Goal: Information Seeking & Learning: Find specific page/section

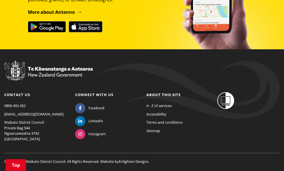
scroll to position [673, 0]
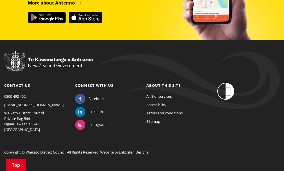
click at [154, 102] on link "Accessibility" at bounding box center [156, 104] width 20 height 5
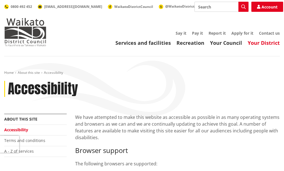
click at [259, 43] on link "Your District" at bounding box center [263, 42] width 32 height 7
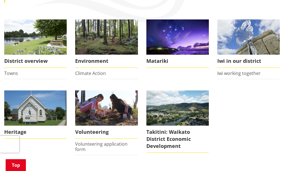
scroll to position [84, 0]
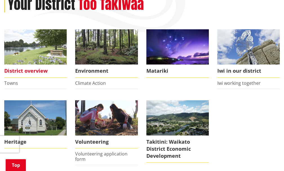
click at [48, 48] on img at bounding box center [35, 46] width 62 height 35
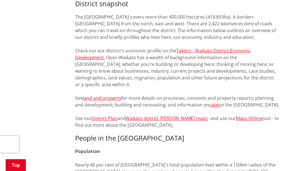
scroll to position [253, 0]
click at [111, 115] on link "District Plan" at bounding box center [104, 118] width 26 height 6
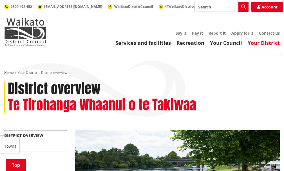
scroll to position [254, 0]
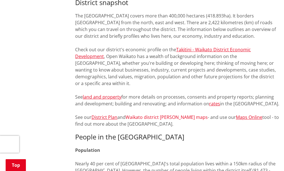
click at [143, 114] on link "Waikato district ward maps" at bounding box center [166, 117] width 82 height 6
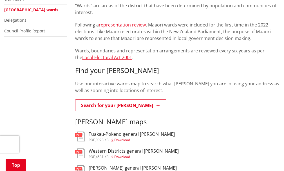
scroll to position [169, 0]
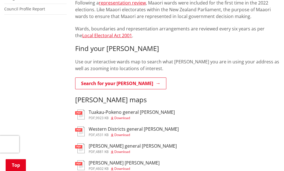
click at [97, 112] on h3 "Tuakau-Pokeno general ward" at bounding box center [132, 111] width 86 height 5
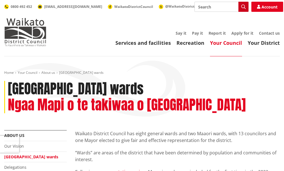
click at [241, 5] on icon "button" at bounding box center [243, 6] width 4 height 4
click at [241, 8] on icon "button" at bounding box center [243, 6] width 4 height 4
click at [238, 10] on button "Search" at bounding box center [243, 7] width 10 height 10
click at [9, 73] on link "Home" at bounding box center [9, 72] width 10 height 5
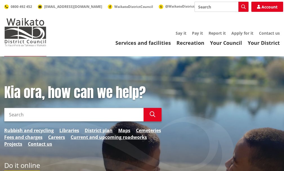
click at [25, 114] on input "Search" at bounding box center [73, 114] width 139 height 13
type input "district plan property enquiry"
click at [98, 130] on link "District plan" at bounding box center [99, 130] width 28 height 7
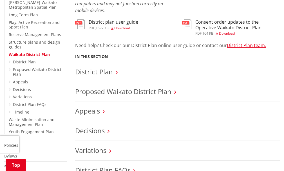
scroll to position [197, 0]
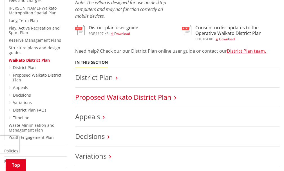
click at [81, 100] on link "Proposed Waikato District Plan" at bounding box center [123, 96] width 96 height 9
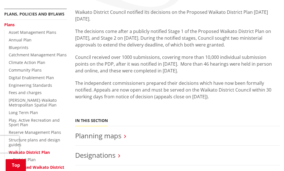
scroll to position [112, 0]
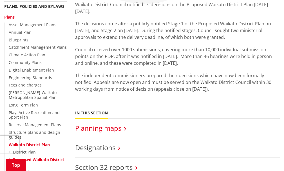
click at [113, 129] on link "Planning maps" at bounding box center [98, 127] width 46 height 9
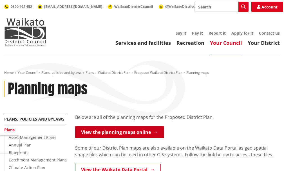
click at [146, 132] on link "View the planning maps online" at bounding box center [119, 132] width 89 height 12
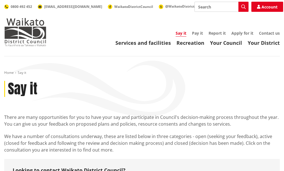
drag, startPoint x: 192, startPoint y: 6, endPoint x: 207, endPoint y: 5, distance: 15.2
click at [194, 5] on input "Search" at bounding box center [221, 7] width 54 height 10
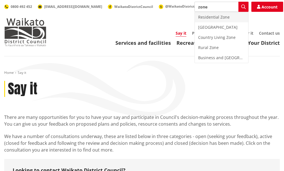
click at [211, 18] on div "Residential Zone" at bounding box center [221, 17] width 53 height 10
type input "Residential Zone"
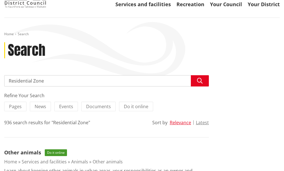
scroll to position [56, 0]
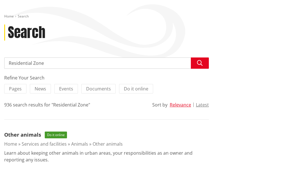
click at [46, 62] on input "Residential Zone" at bounding box center [106, 62] width 204 height 11
type input "Residential Zone [GEOGRAPHIC_DATA]"
click at [198, 61] on icon "button" at bounding box center [200, 63] width 6 height 6
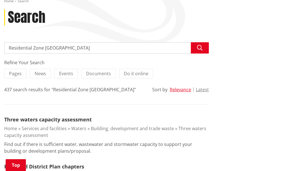
scroll to position [84, 0]
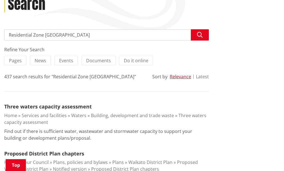
click at [200, 78] on button "Latest" at bounding box center [202, 76] width 13 height 5
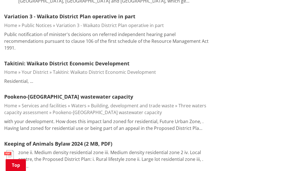
scroll to position [253, 0]
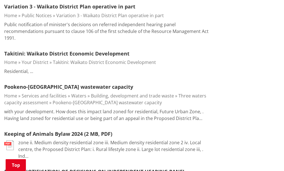
click at [66, 58] on li "Takitini: Waikato District Economic Development Home Your District Takitini: Wa…" at bounding box center [106, 62] width 204 height 25
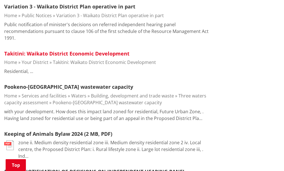
click at [67, 54] on link "Takitini: Waikato District Economic Development" at bounding box center [66, 53] width 125 height 7
